Goal: Task Accomplishment & Management: Manage account settings

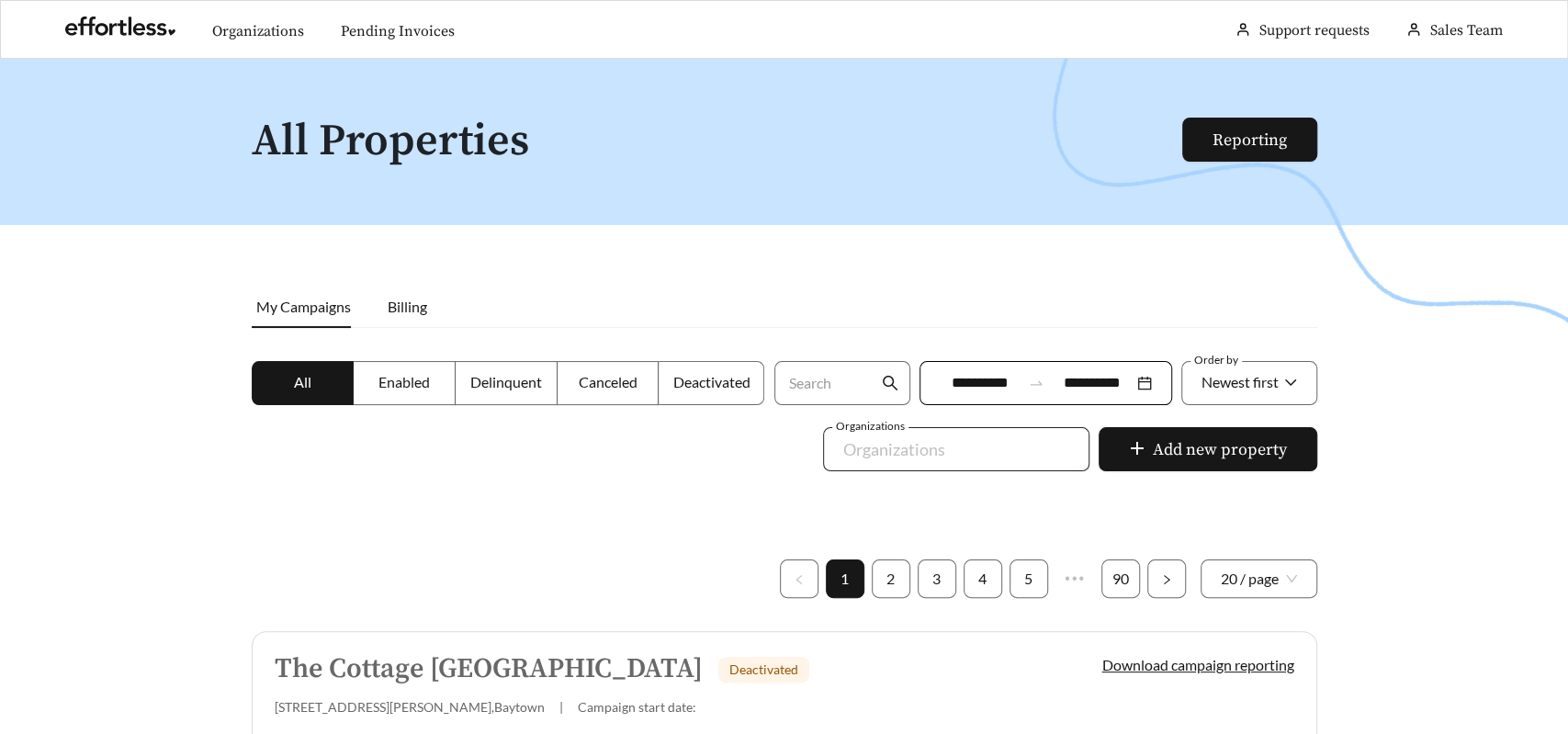
click at [882, 438] on div at bounding box center [943, 449] width 224 height 30
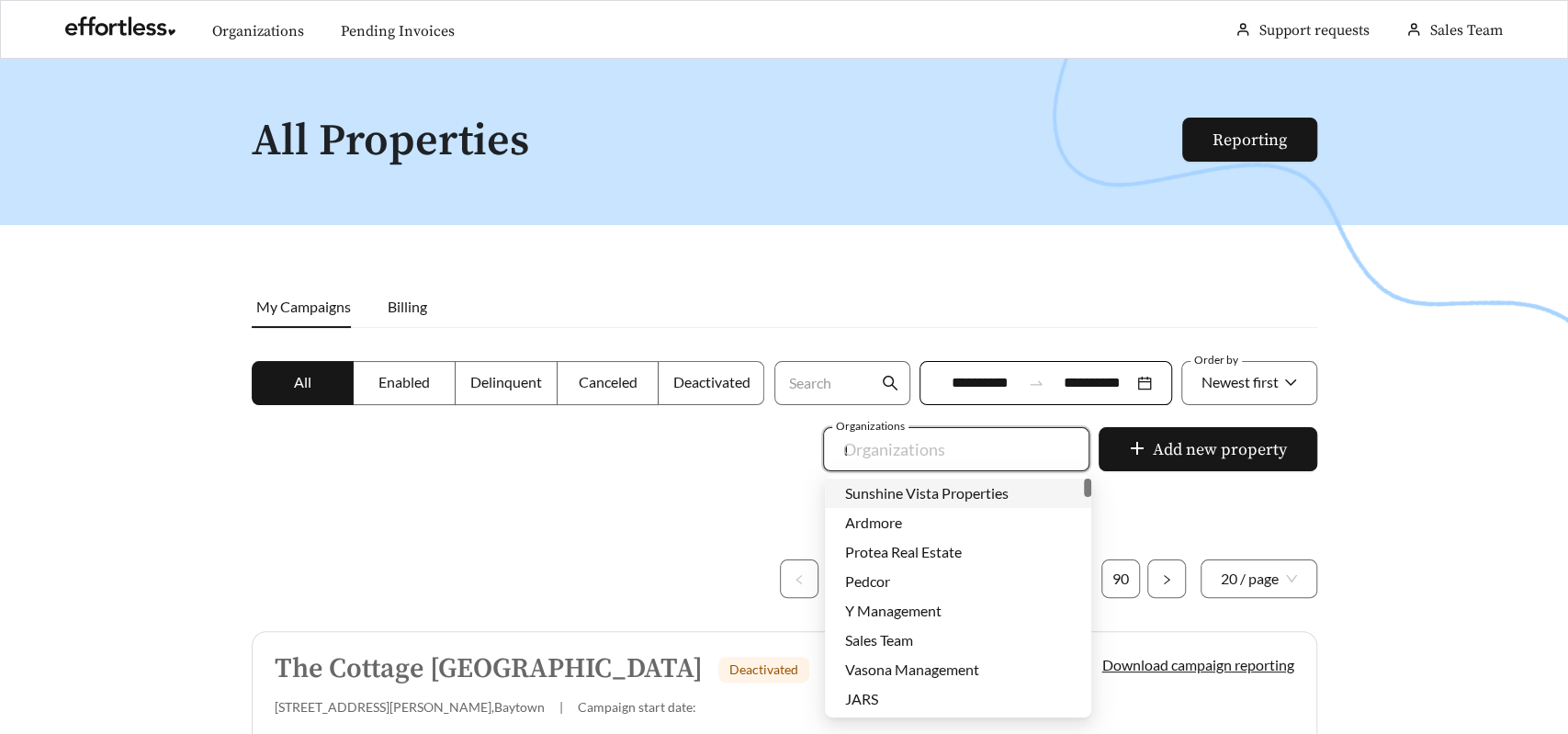
type input "***"
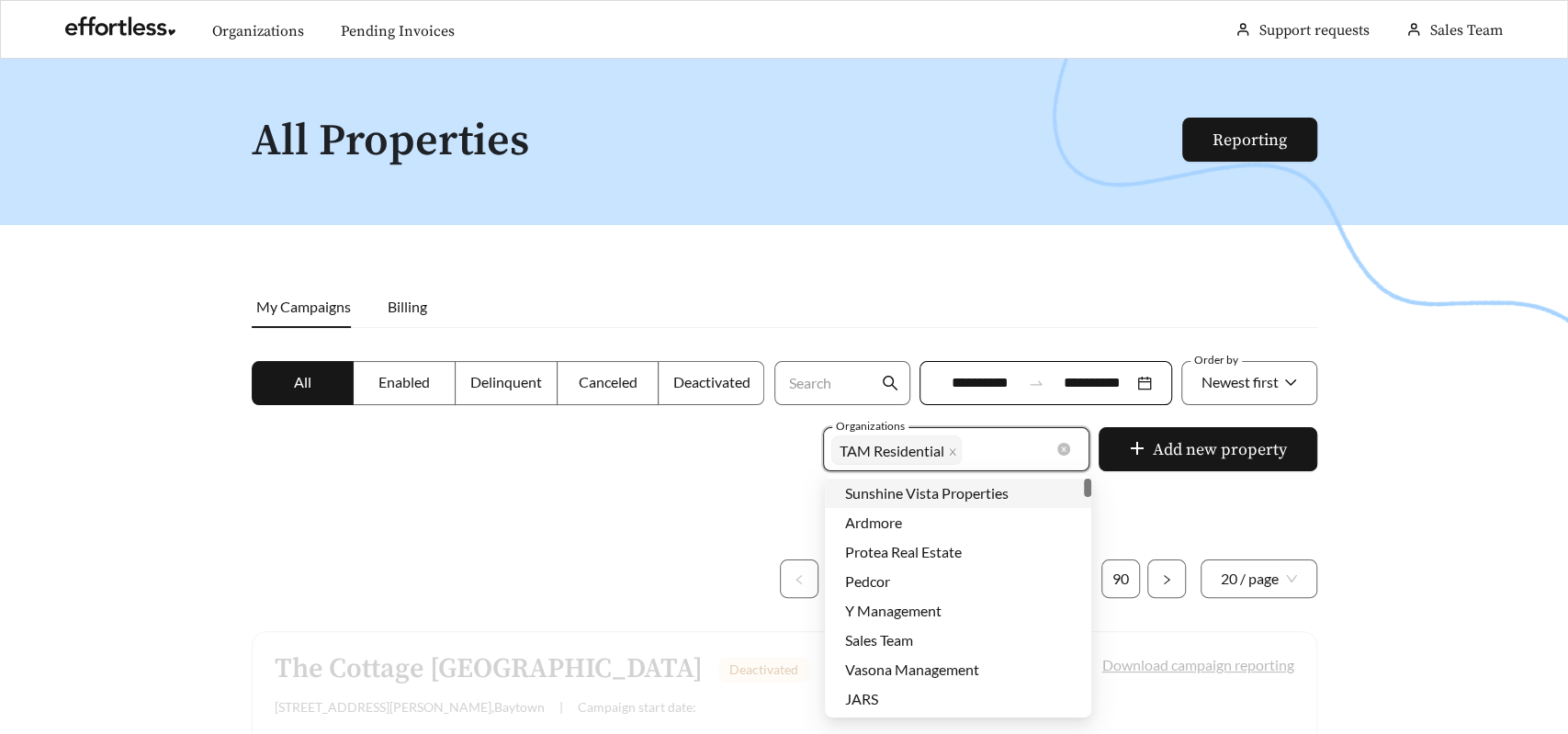
click at [624, 460] on div at bounding box center [784, 426] width 1568 height 734
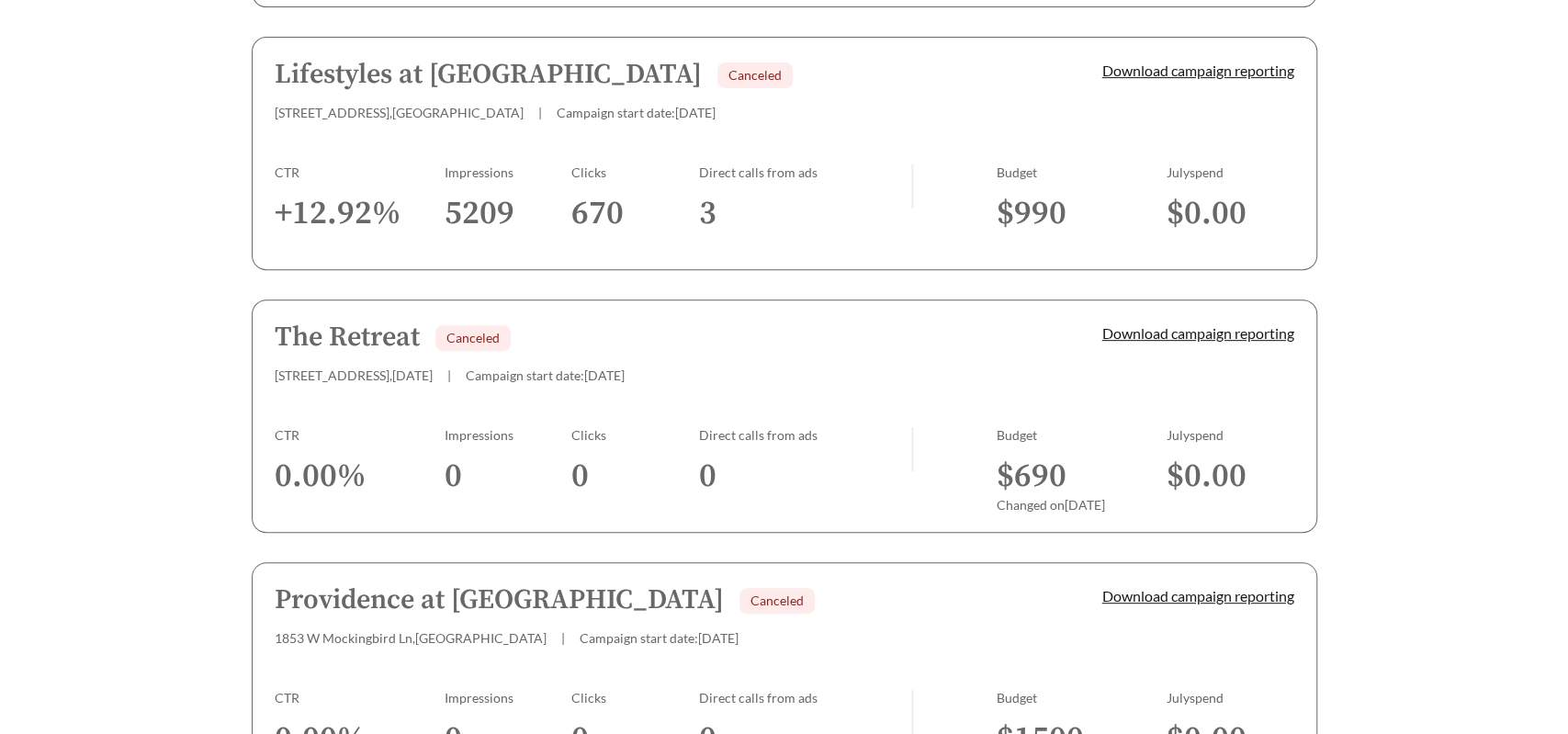
scroll to position [5273, 0]
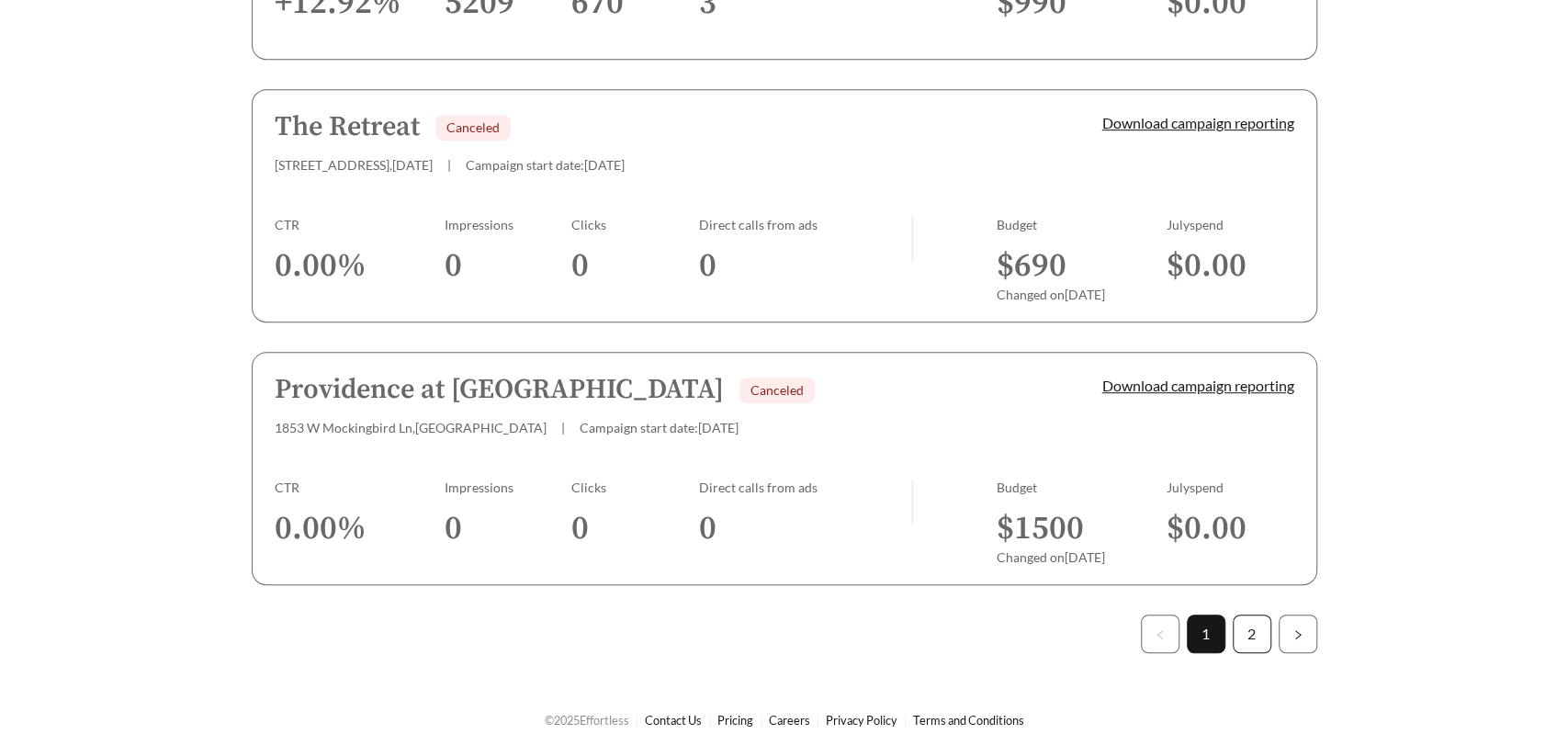
click at [1257, 616] on link "2" at bounding box center [1252, 634] width 37 height 37
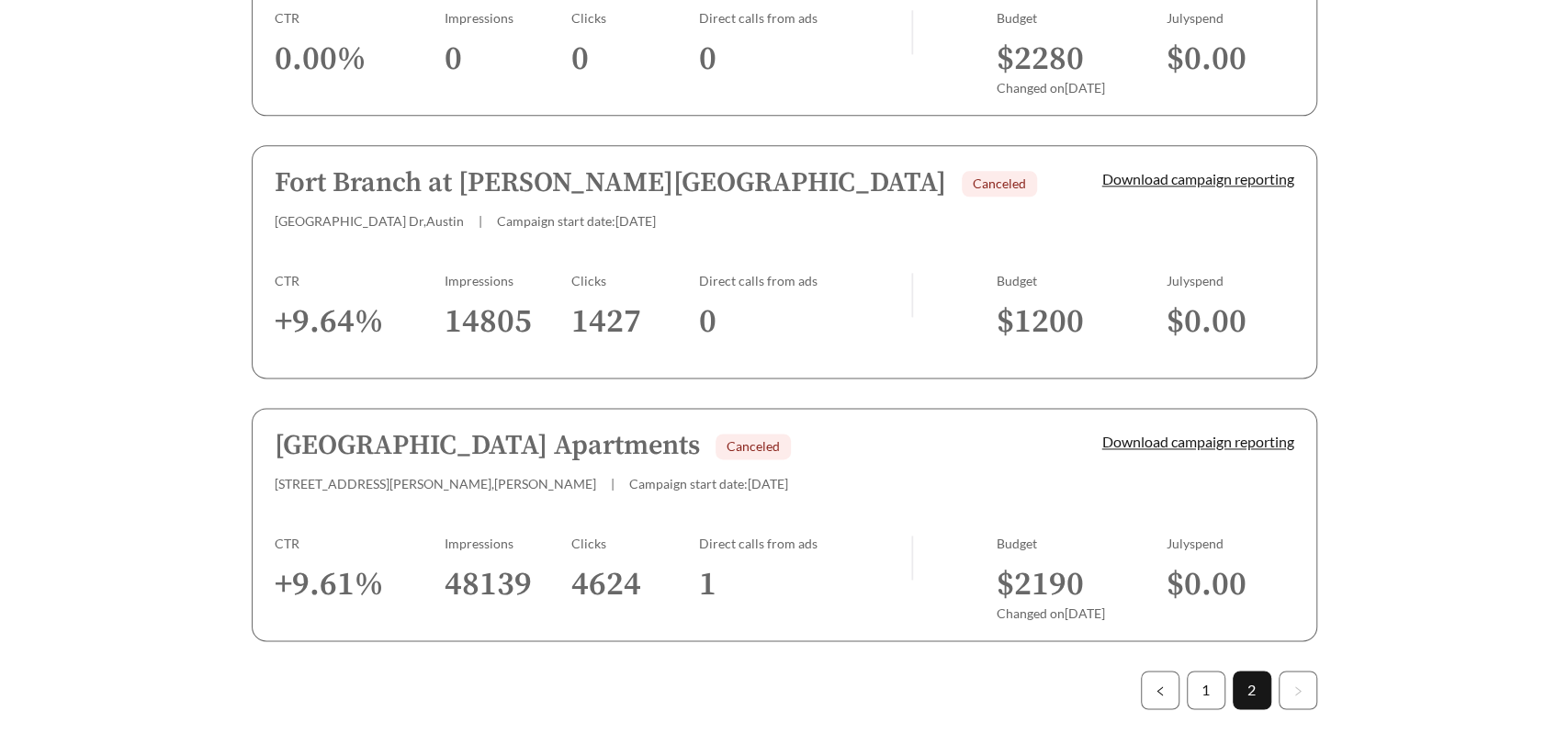
scroll to position [1607, 0]
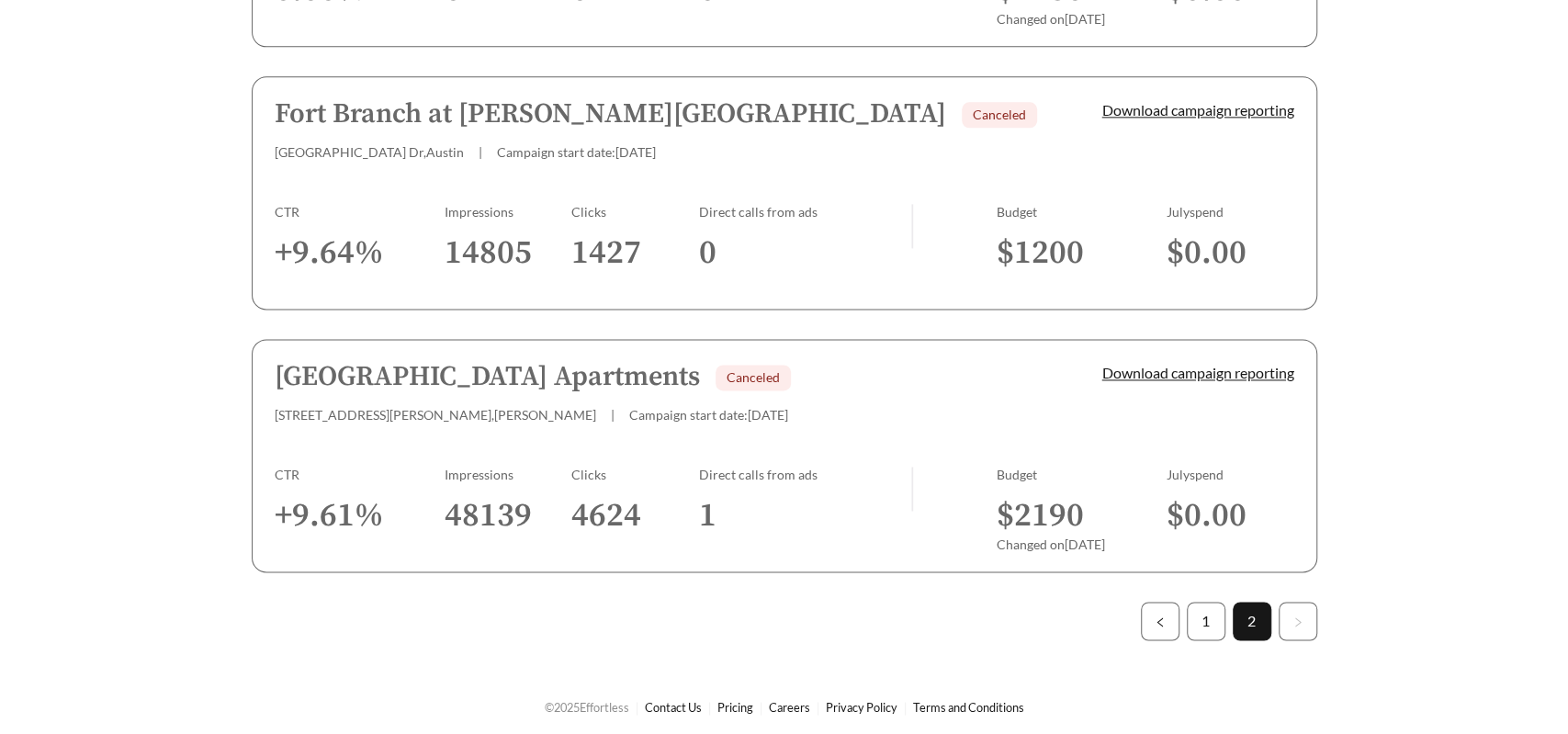
click at [629, 407] on span "Campaign start date: [DATE]" at bounding box center [708, 415] width 159 height 15
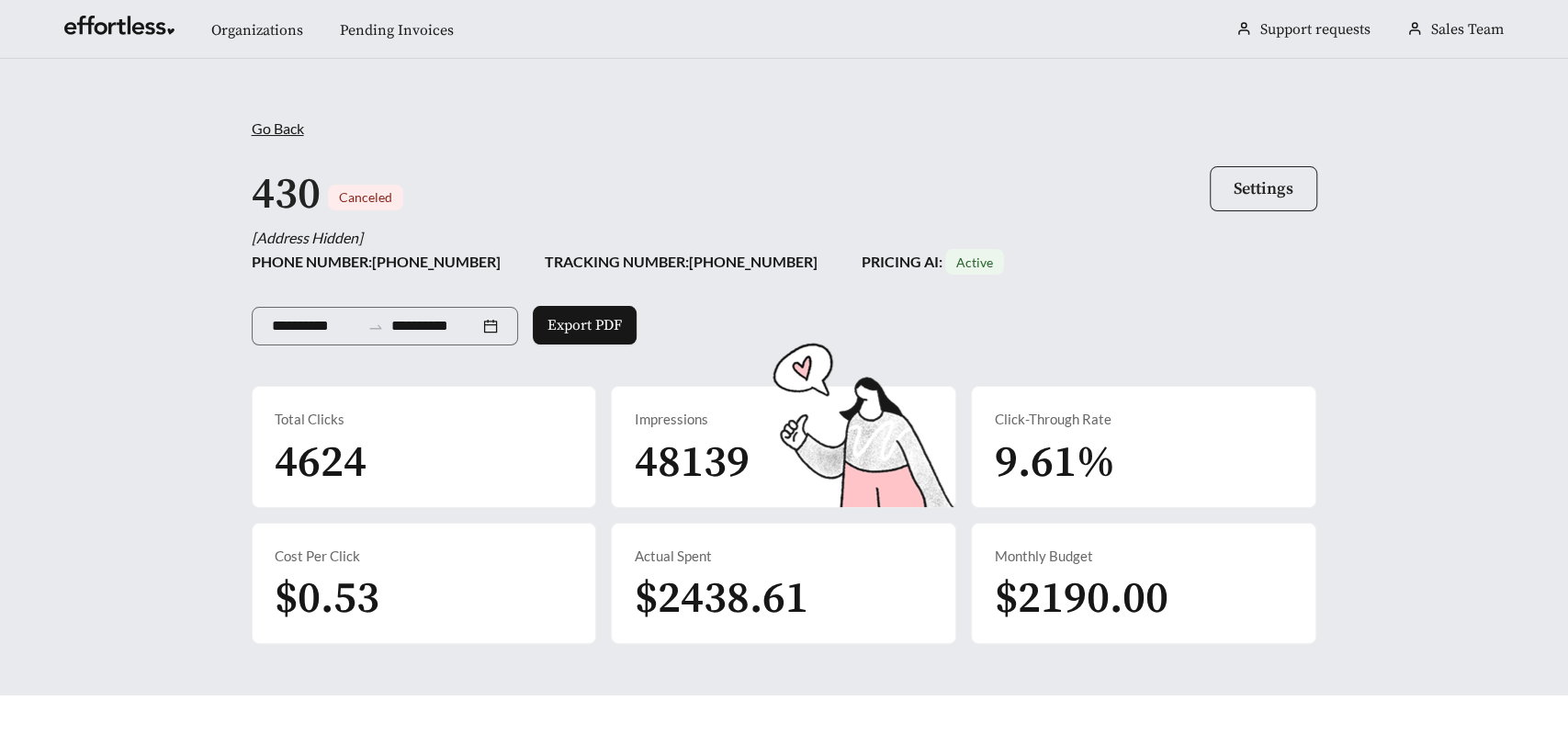
click at [1271, 170] on button "Settings" at bounding box center [1264, 189] width 108 height 45
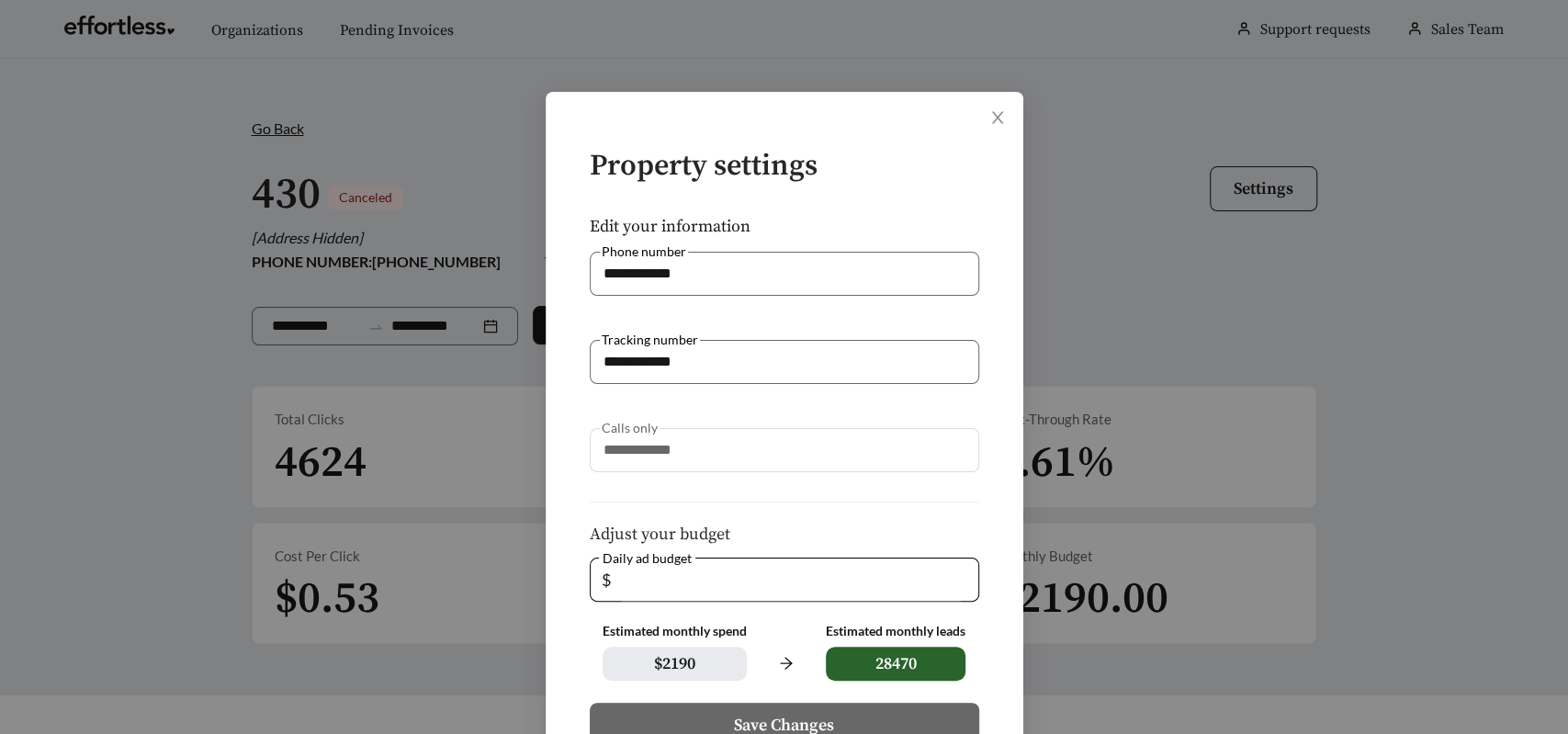
scroll to position [152, 0]
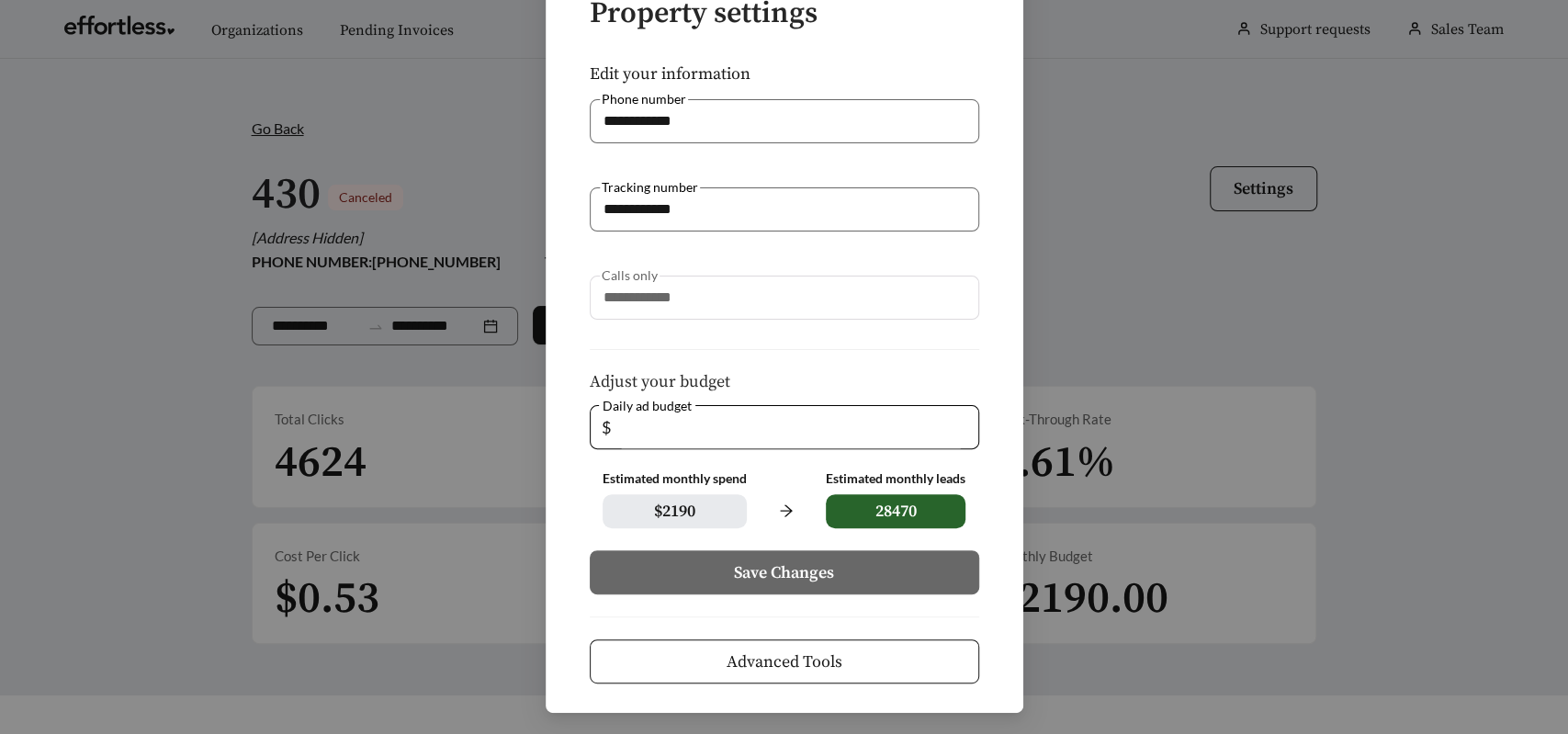
click at [758, 662] on span "Advanced Tools" at bounding box center [785, 662] width 116 height 25
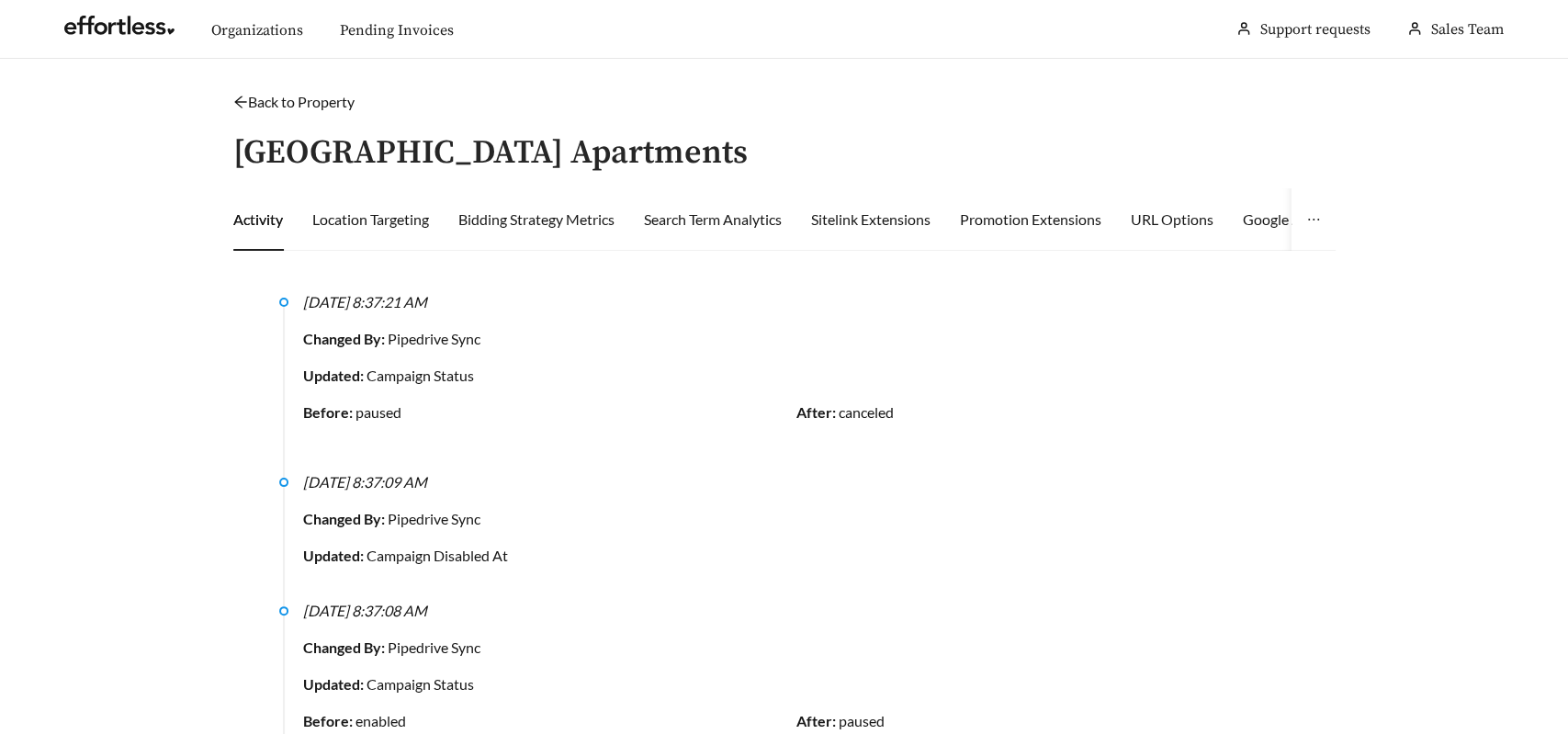
click at [880, 339] on div "Changed By: Pipedrive Sync" at bounding box center [797, 339] width 987 height 22
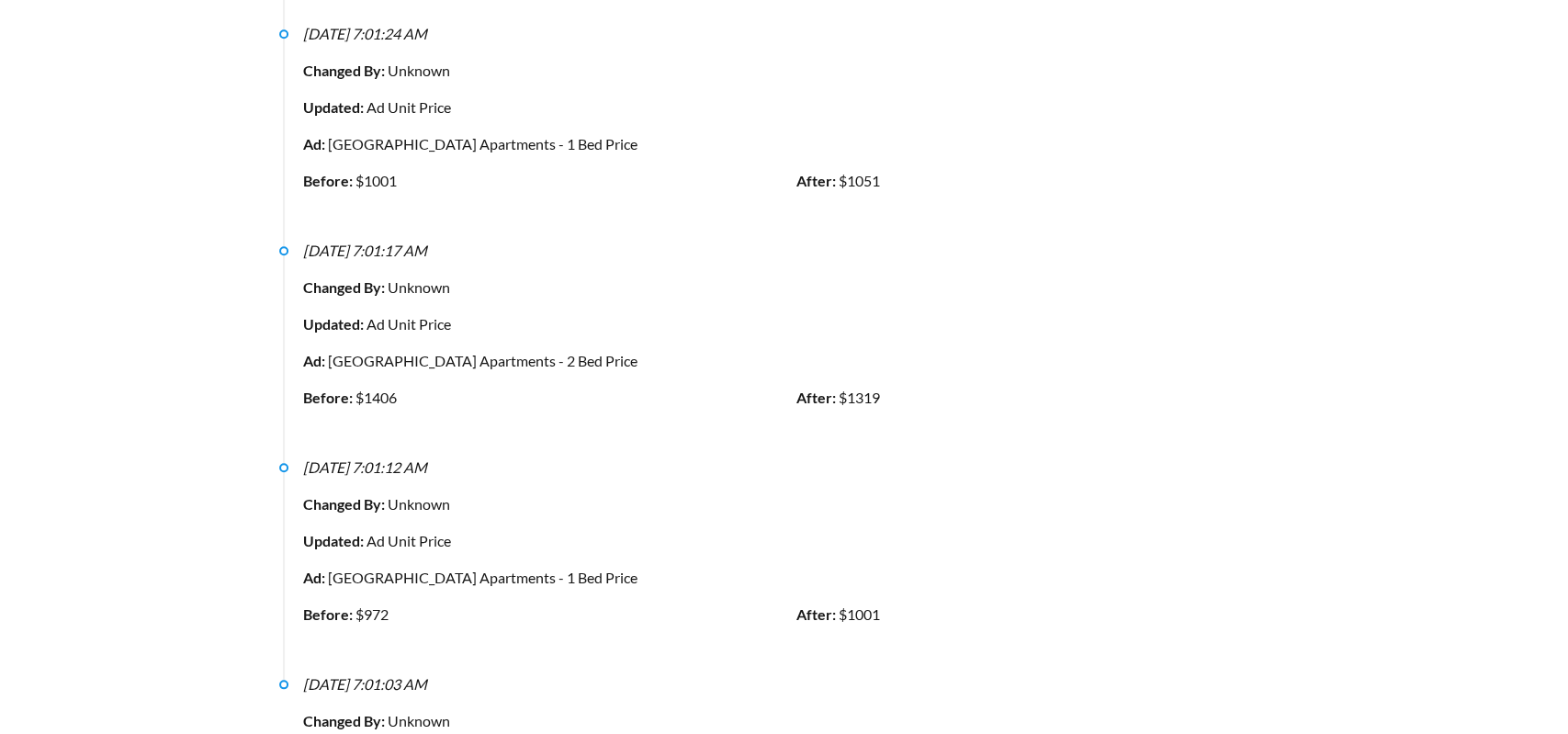
scroll to position [24718, 0]
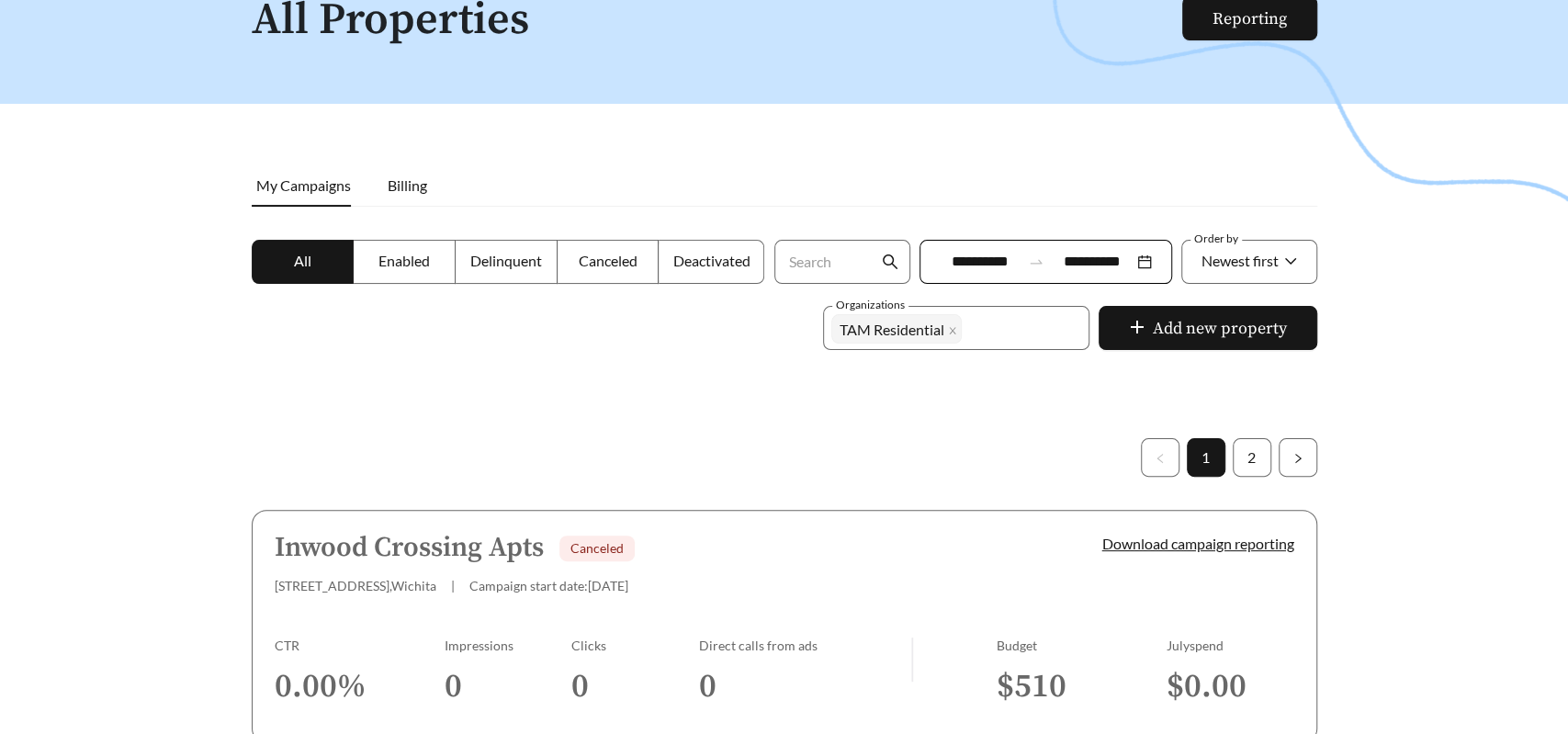
click at [365, 476] on div at bounding box center [784, 304] width 1568 height 734
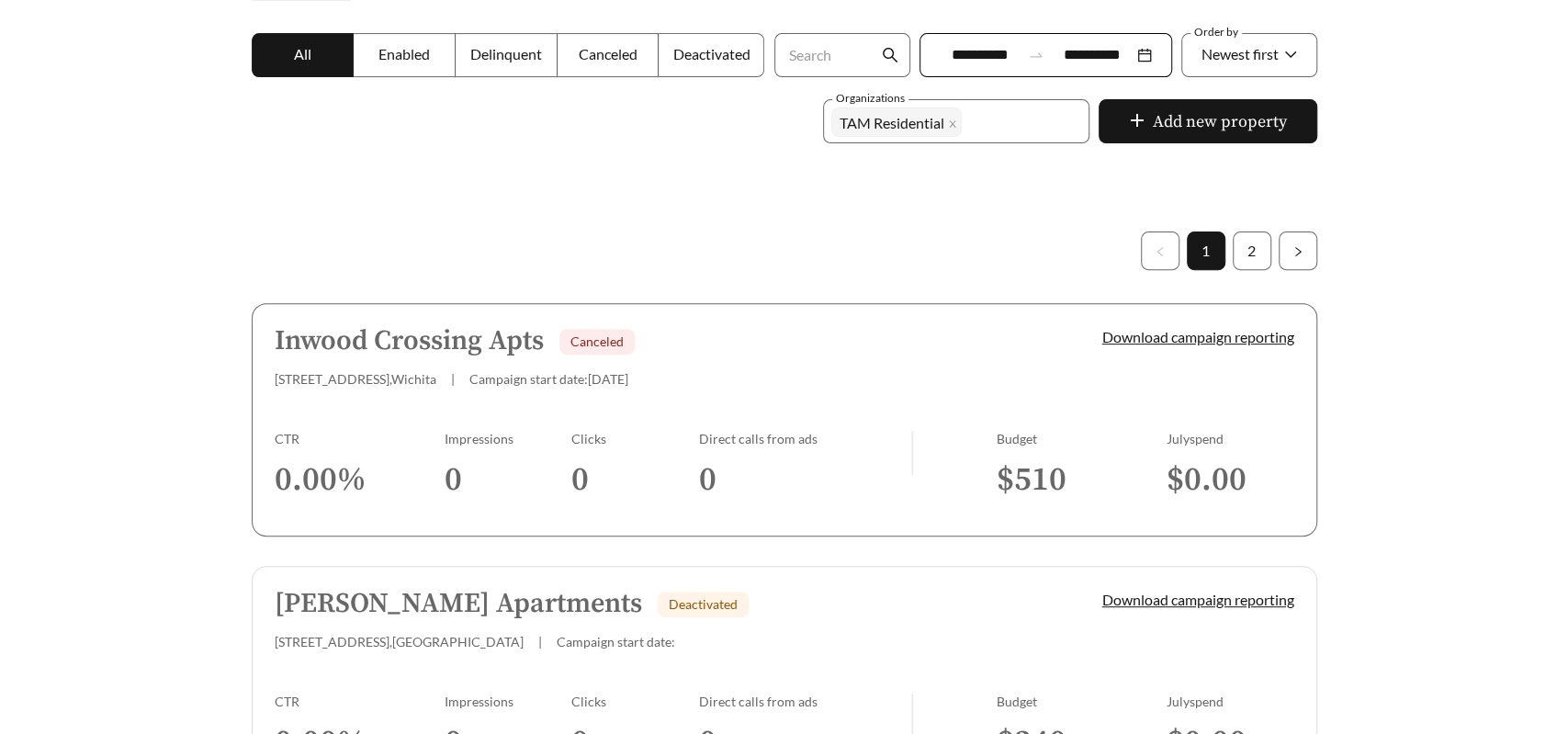
scroll to position [322, 0]
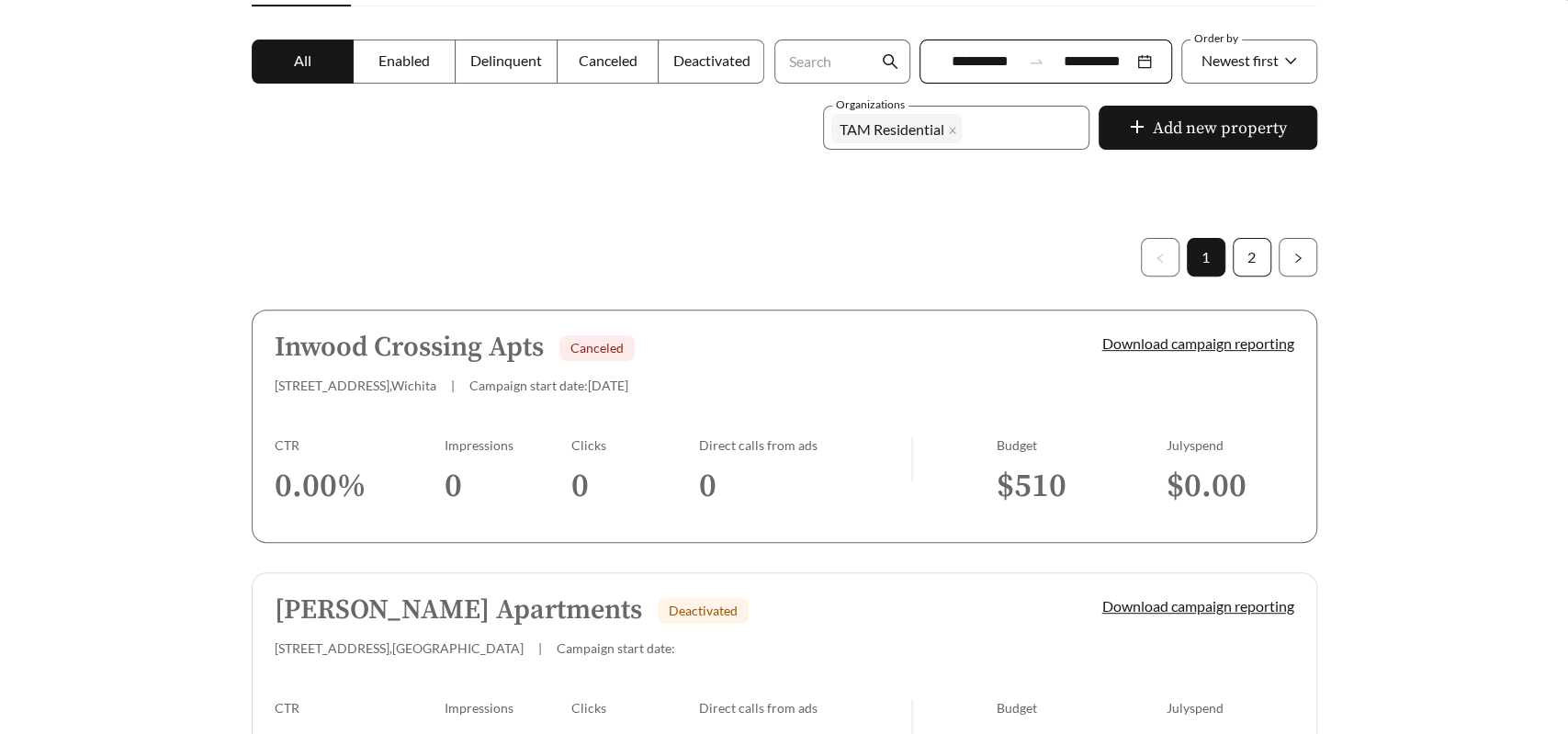
click at [1247, 259] on link "2" at bounding box center [1252, 257] width 37 height 37
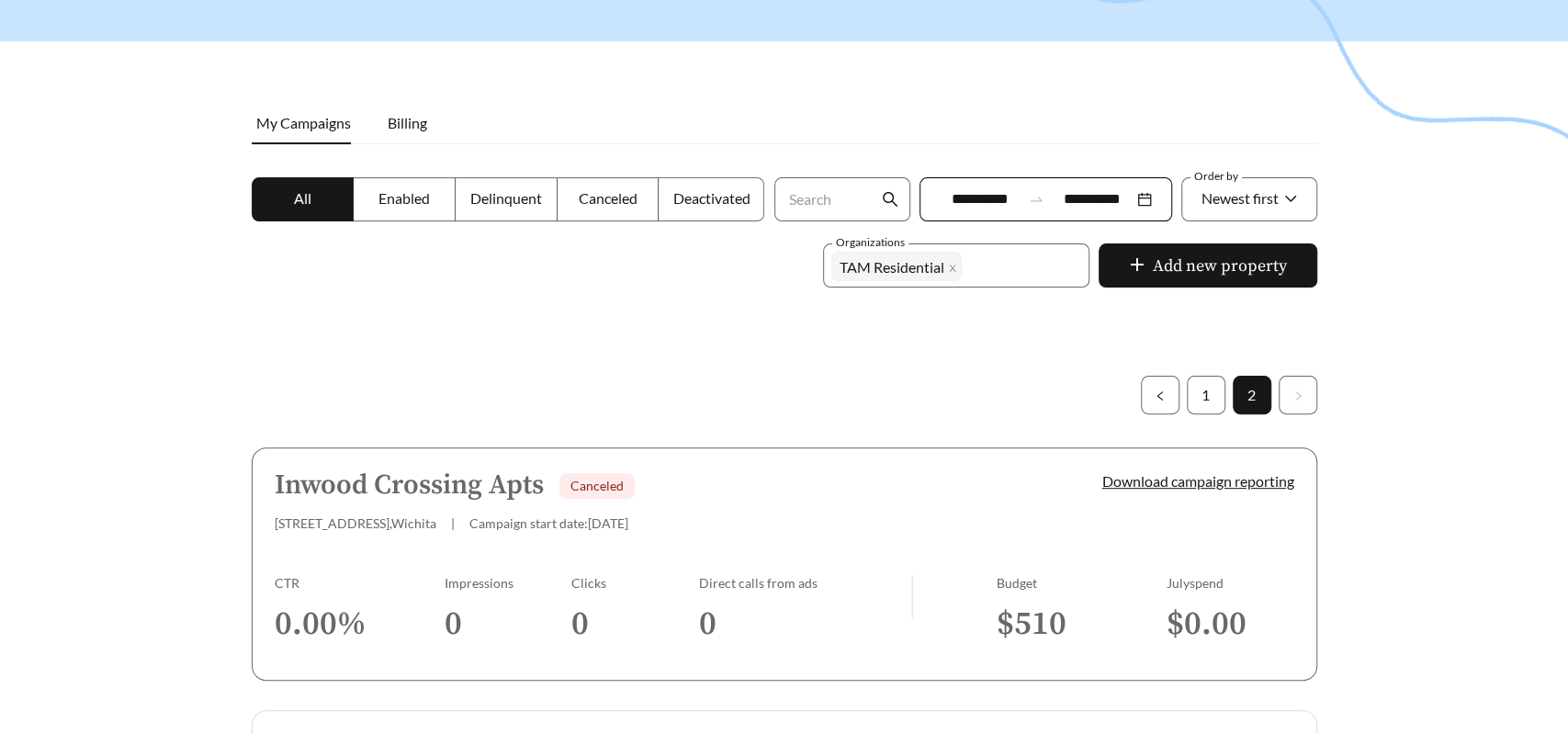
scroll to position [190, 0]
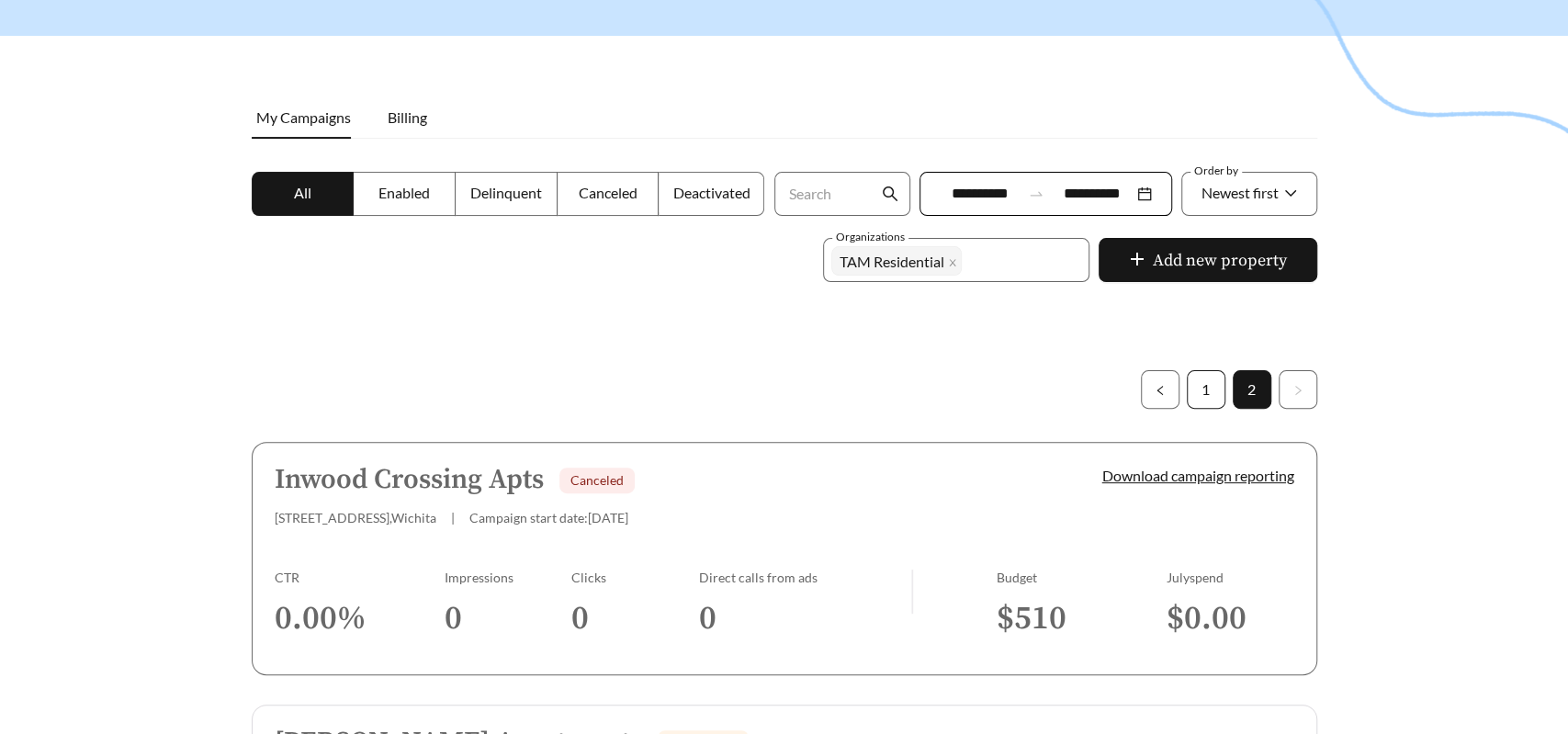
click at [1190, 389] on link "1" at bounding box center [1207, 389] width 37 height 37
click at [933, 356] on div at bounding box center [784, 237] width 1568 height 734
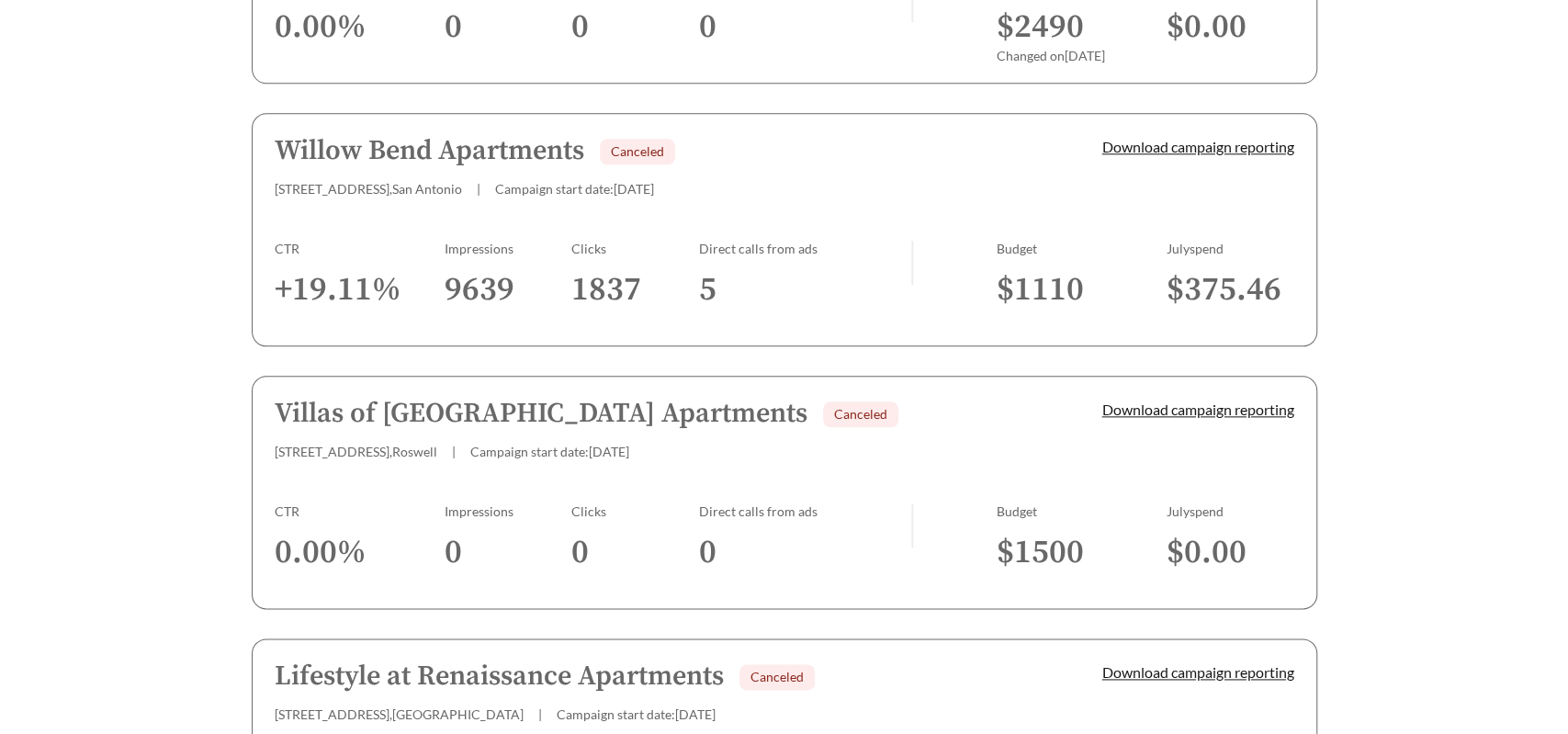
scroll to position [1278, 0]
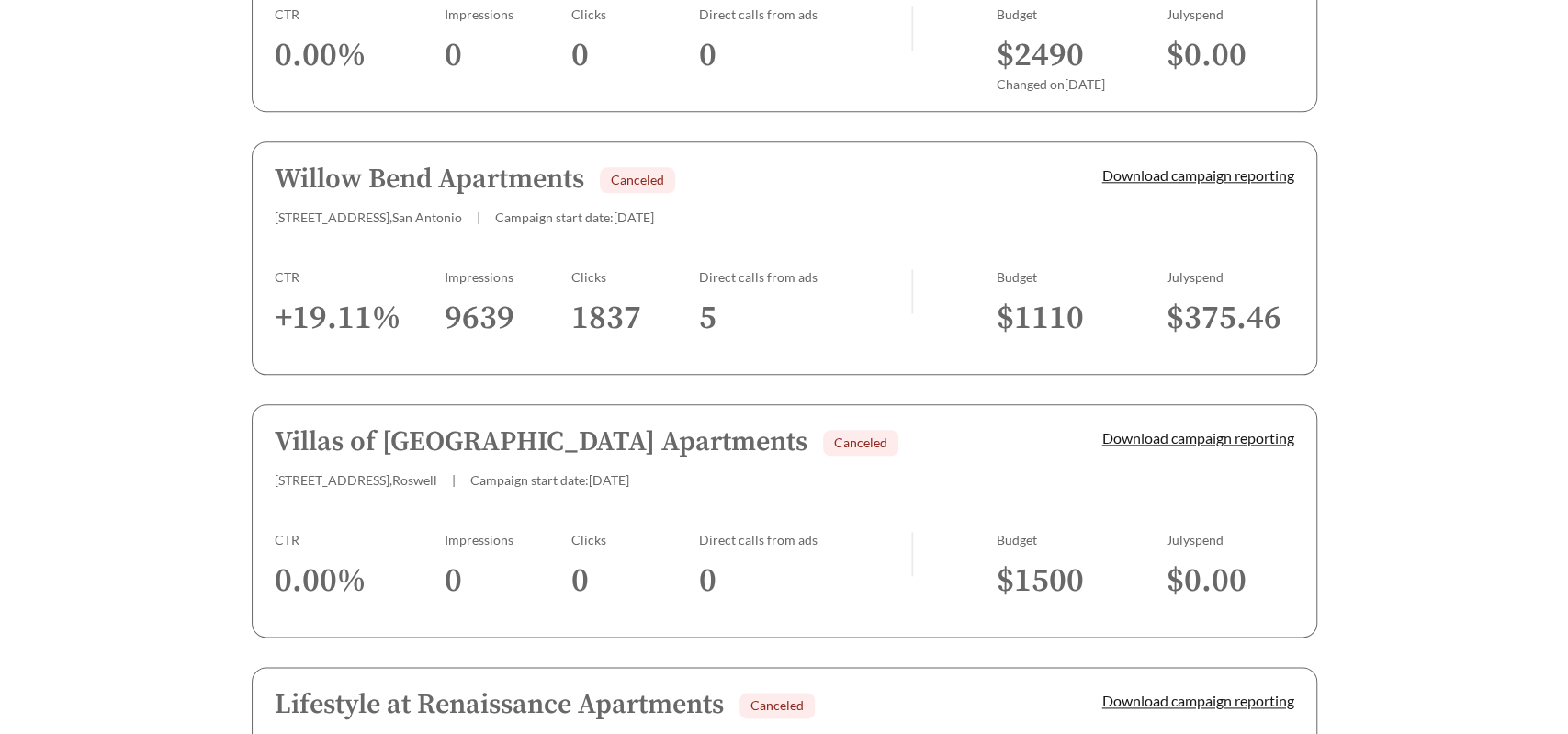
click at [818, 219] on div "[STREET_ADDRESS] , [GEOGRAPHIC_DATA] | Campaign start date: [DATE]" at bounding box center [657, 218] width 766 height 15
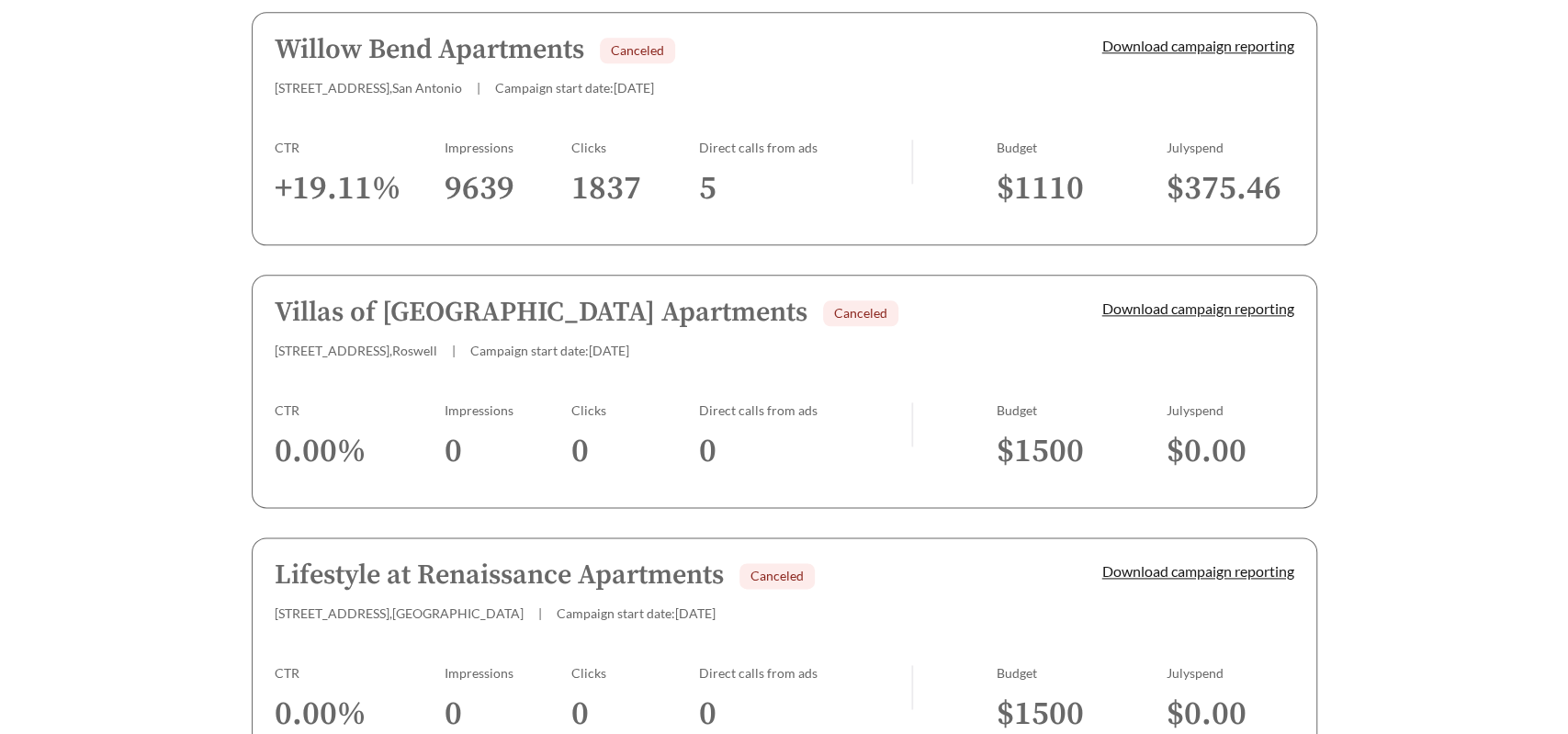
scroll to position [1398, 0]
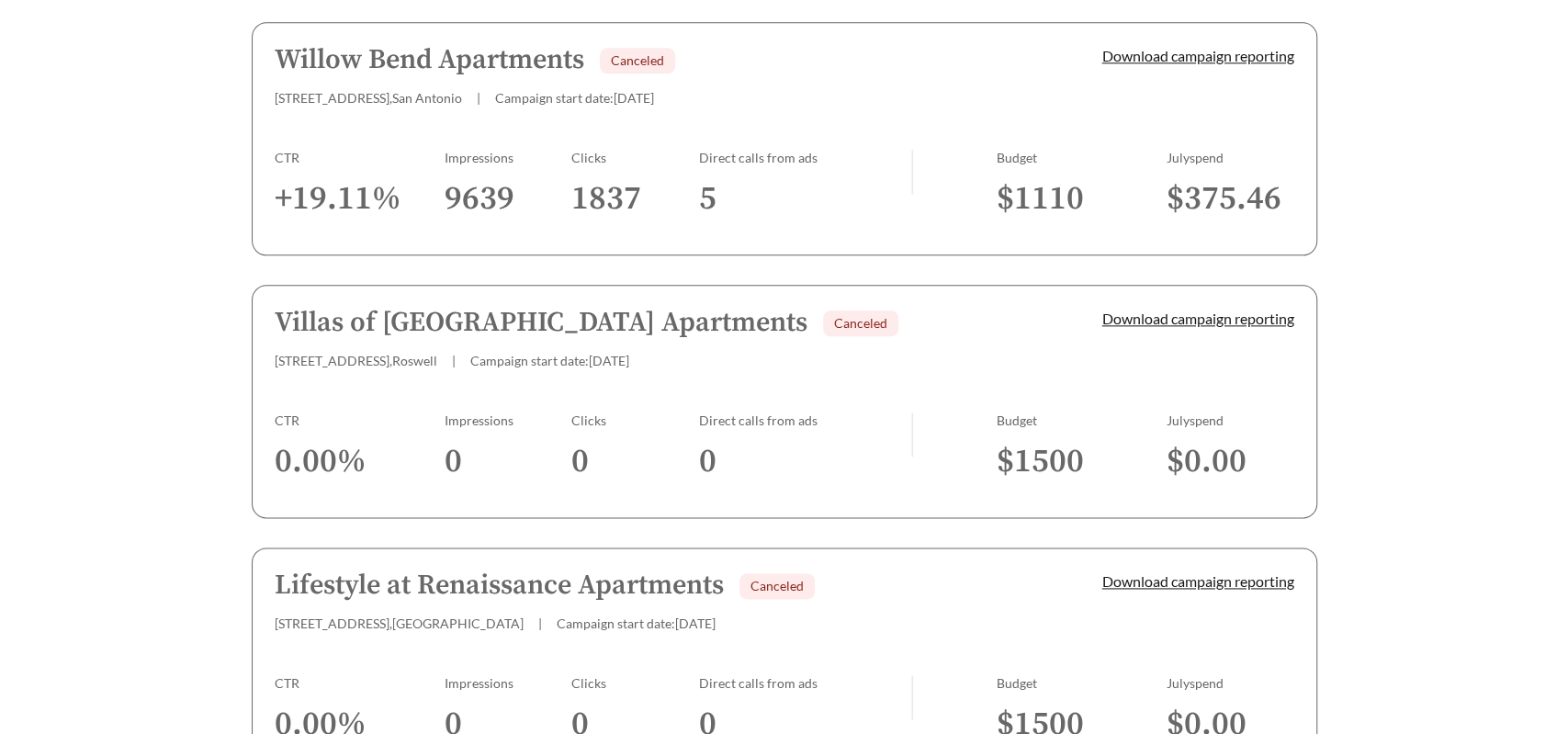
click at [890, 150] on div "Direct calls from ads" at bounding box center [805, 158] width 212 height 15
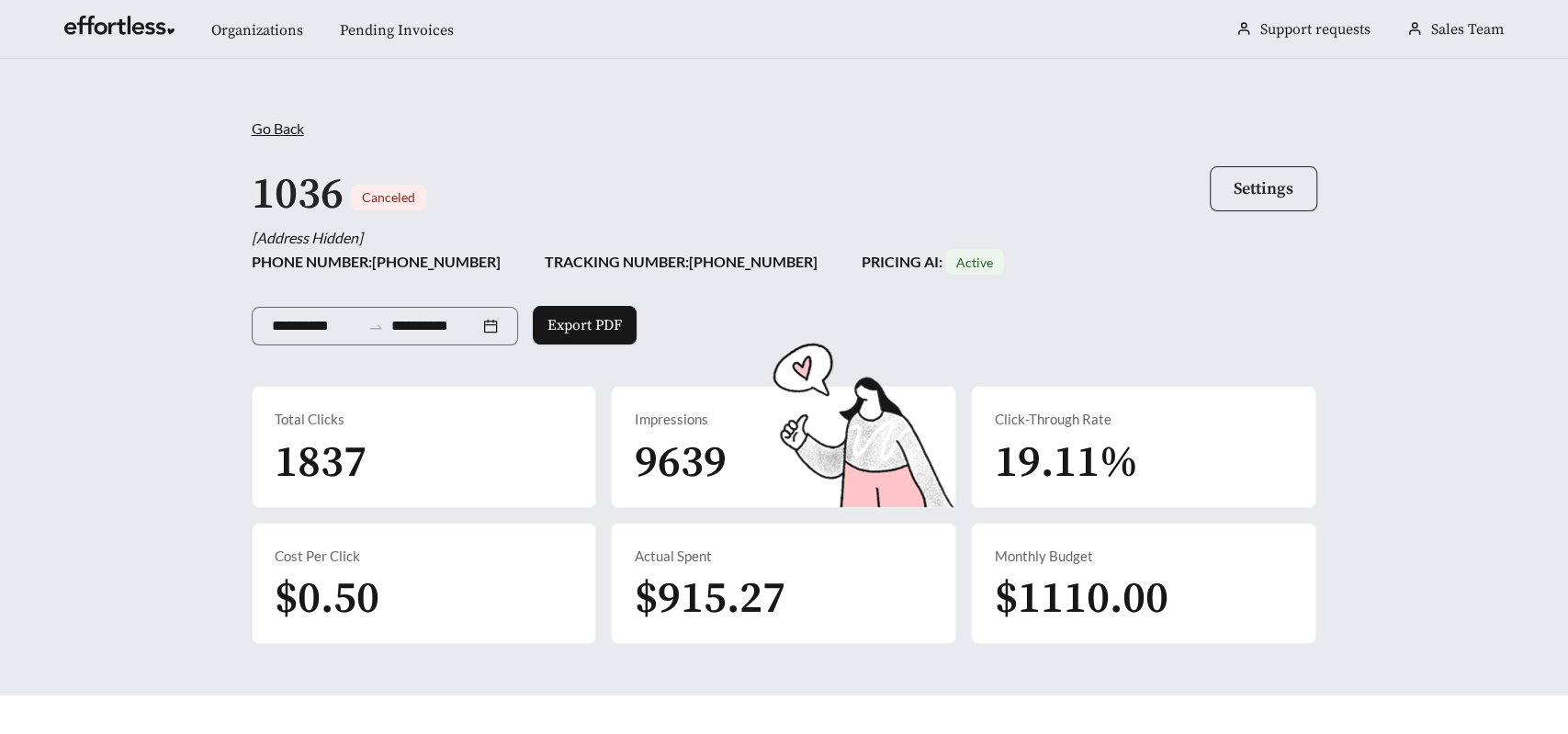
click at [1287, 184] on span "Settings" at bounding box center [1264, 189] width 60 height 21
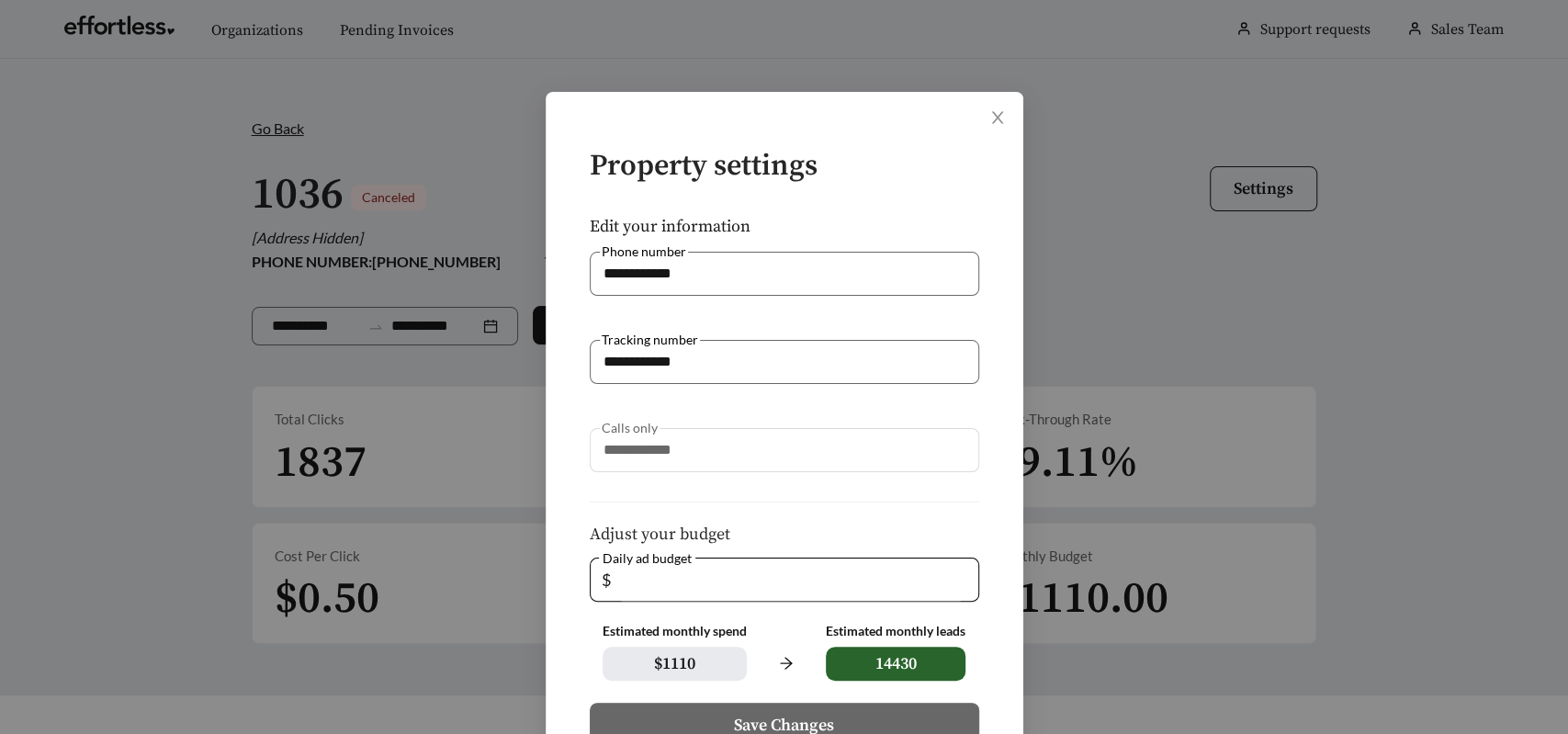
scroll to position [152, 0]
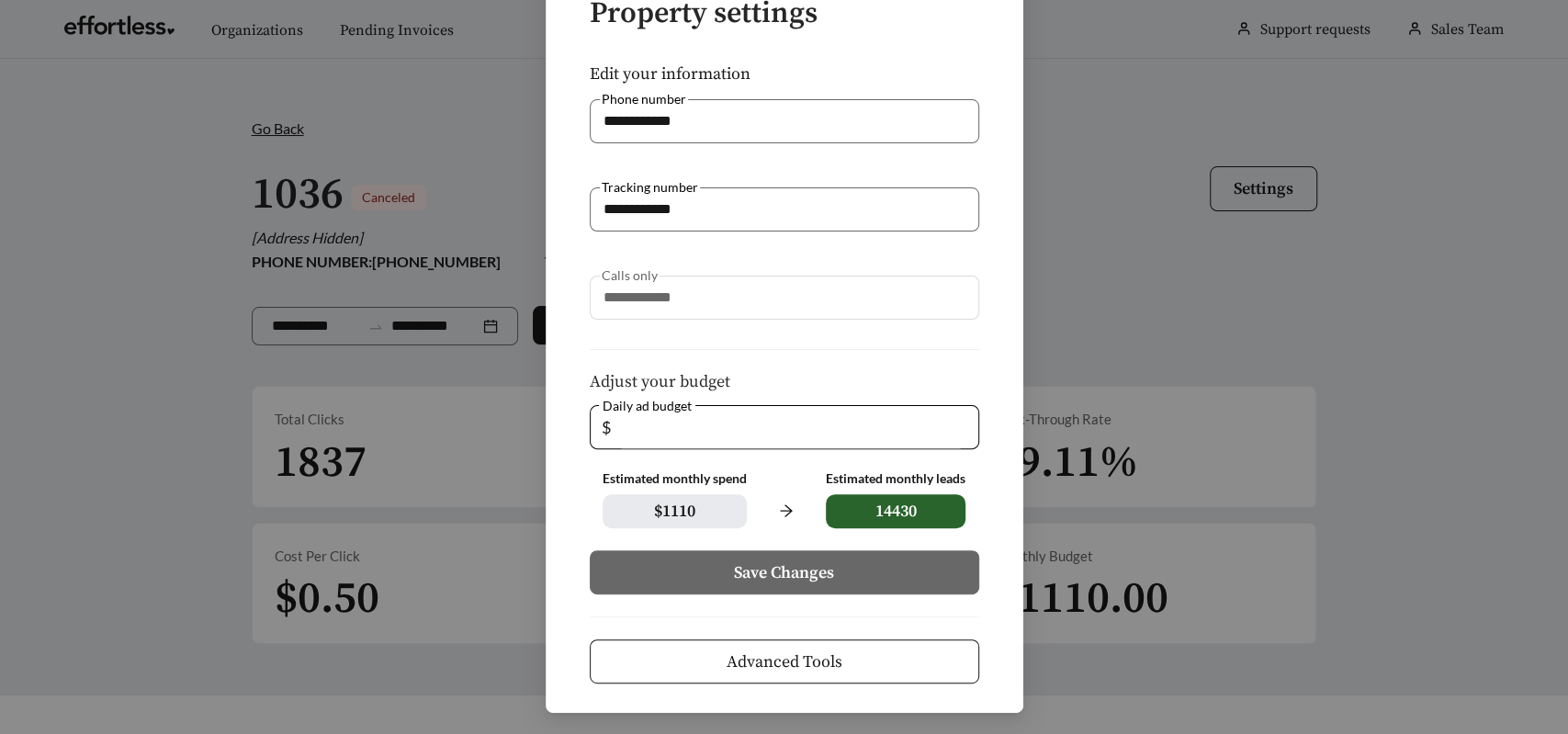
click at [769, 667] on span "Advanced Tools" at bounding box center [785, 662] width 116 height 25
